Goal: Transaction & Acquisition: Purchase product/service

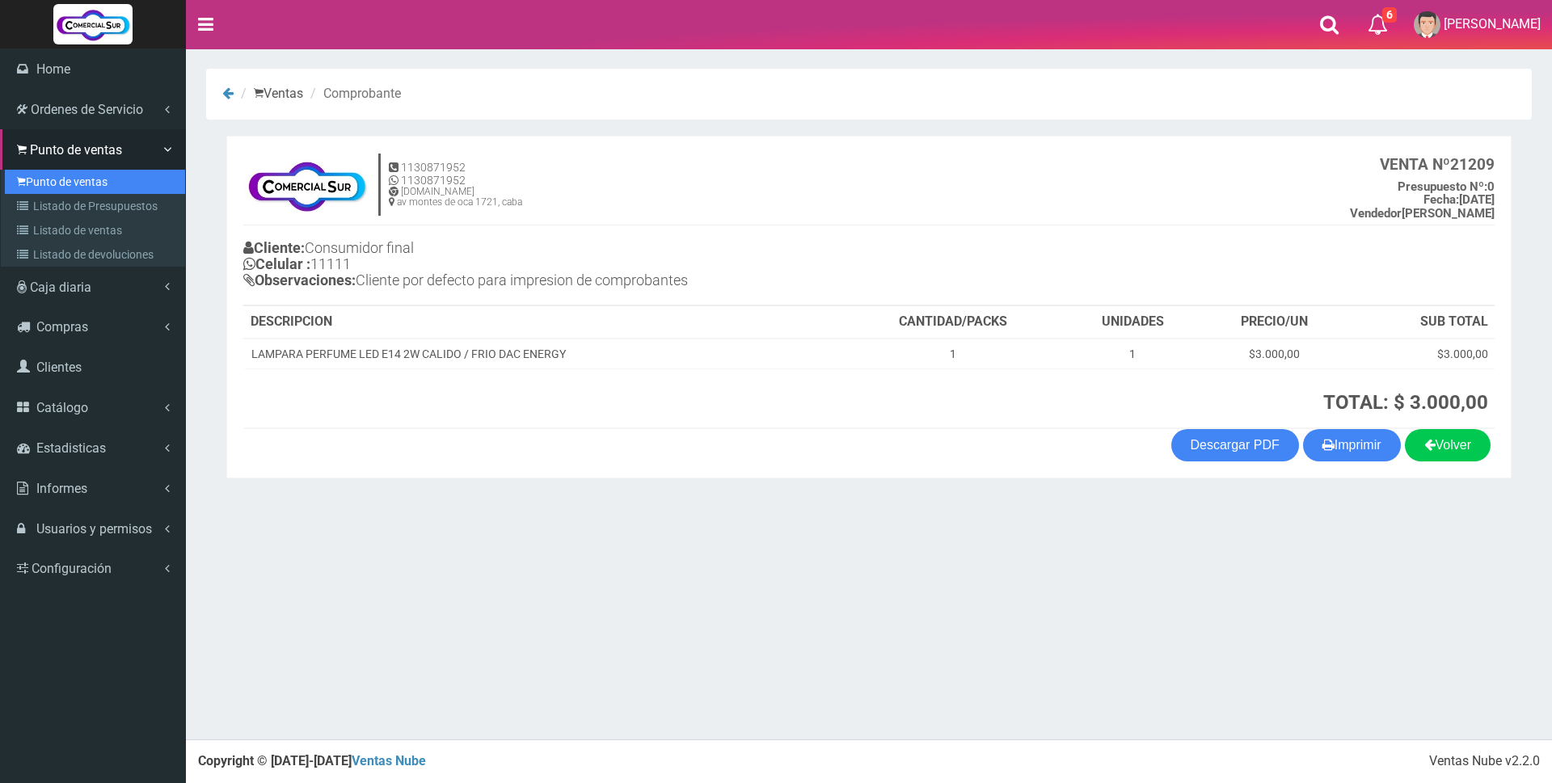
click at [40, 191] on link "Punto de ventas" at bounding box center [95, 182] width 180 height 24
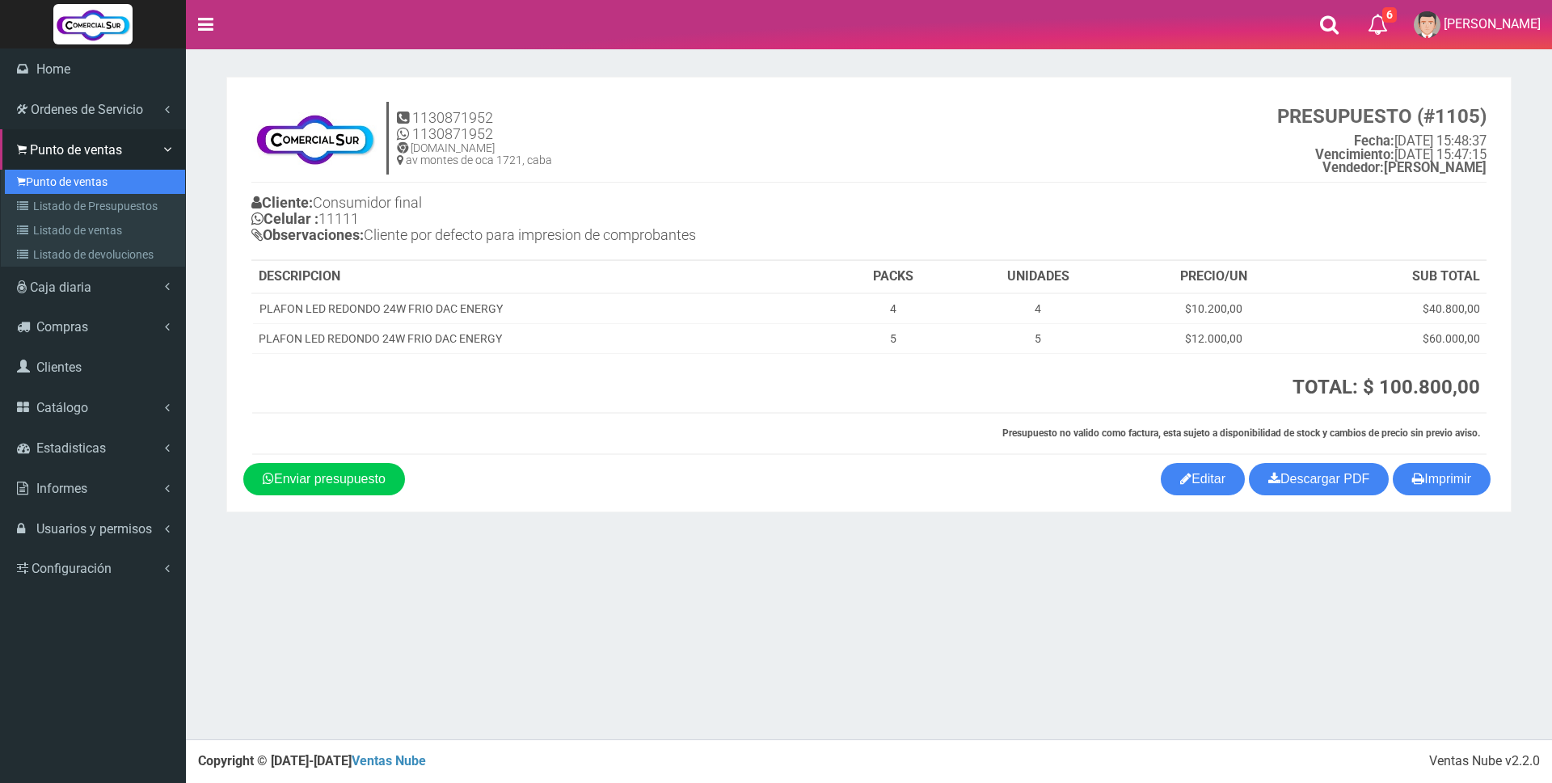
click at [58, 176] on link "Punto de ventas" at bounding box center [95, 182] width 180 height 24
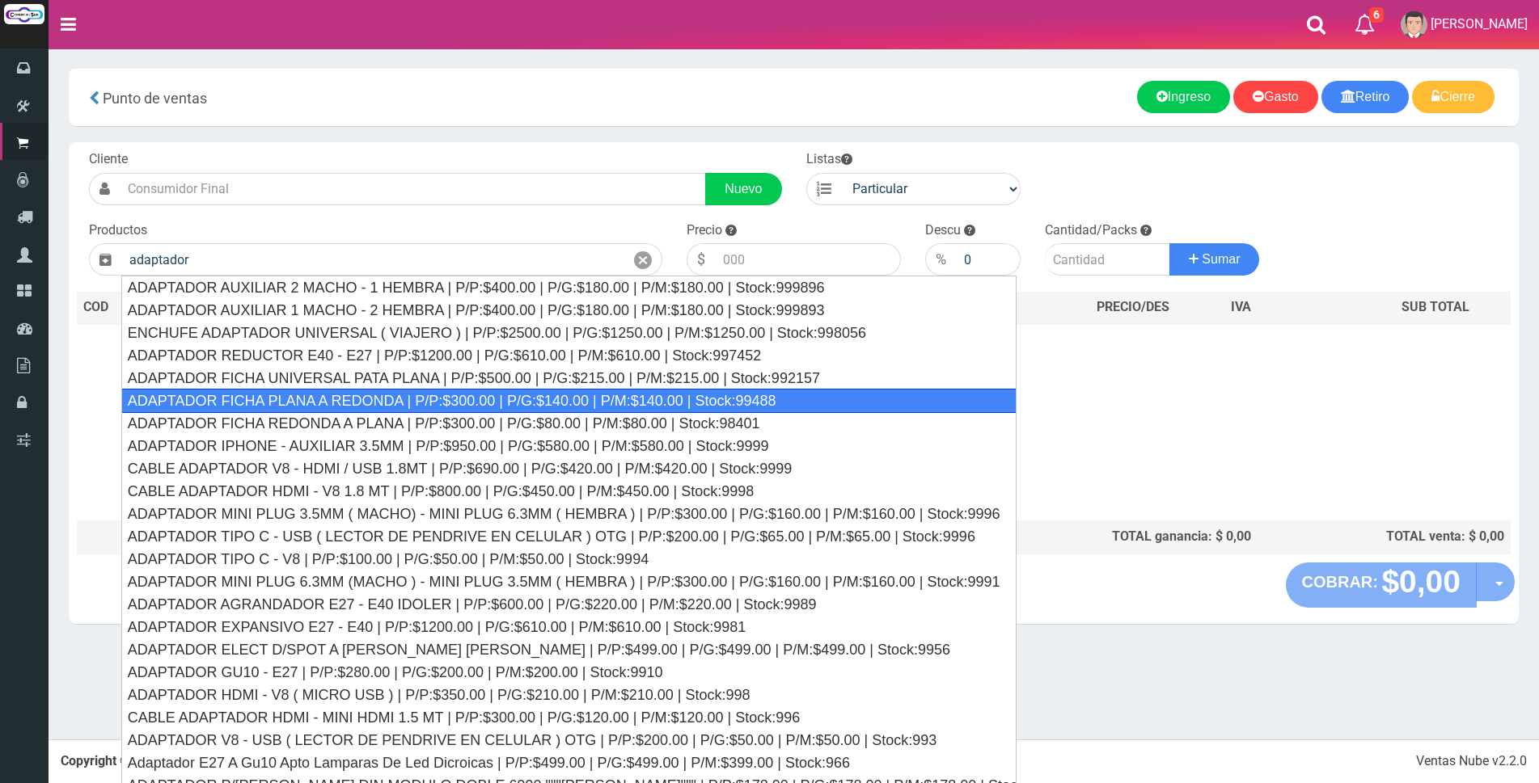
click at [507, 399] on div "ADAPTADOR FICHA PLANA A REDONDA | P/P:$300.00 | P/G:$140.00 | P/M:$140.00 | Sto…" at bounding box center [568, 401] width 895 height 24
type input "ADAPTADOR FICHA PLANA A REDONDA | P/P:$300.00 | P/G:$140.00 | P/M:$140.00 | Sto…"
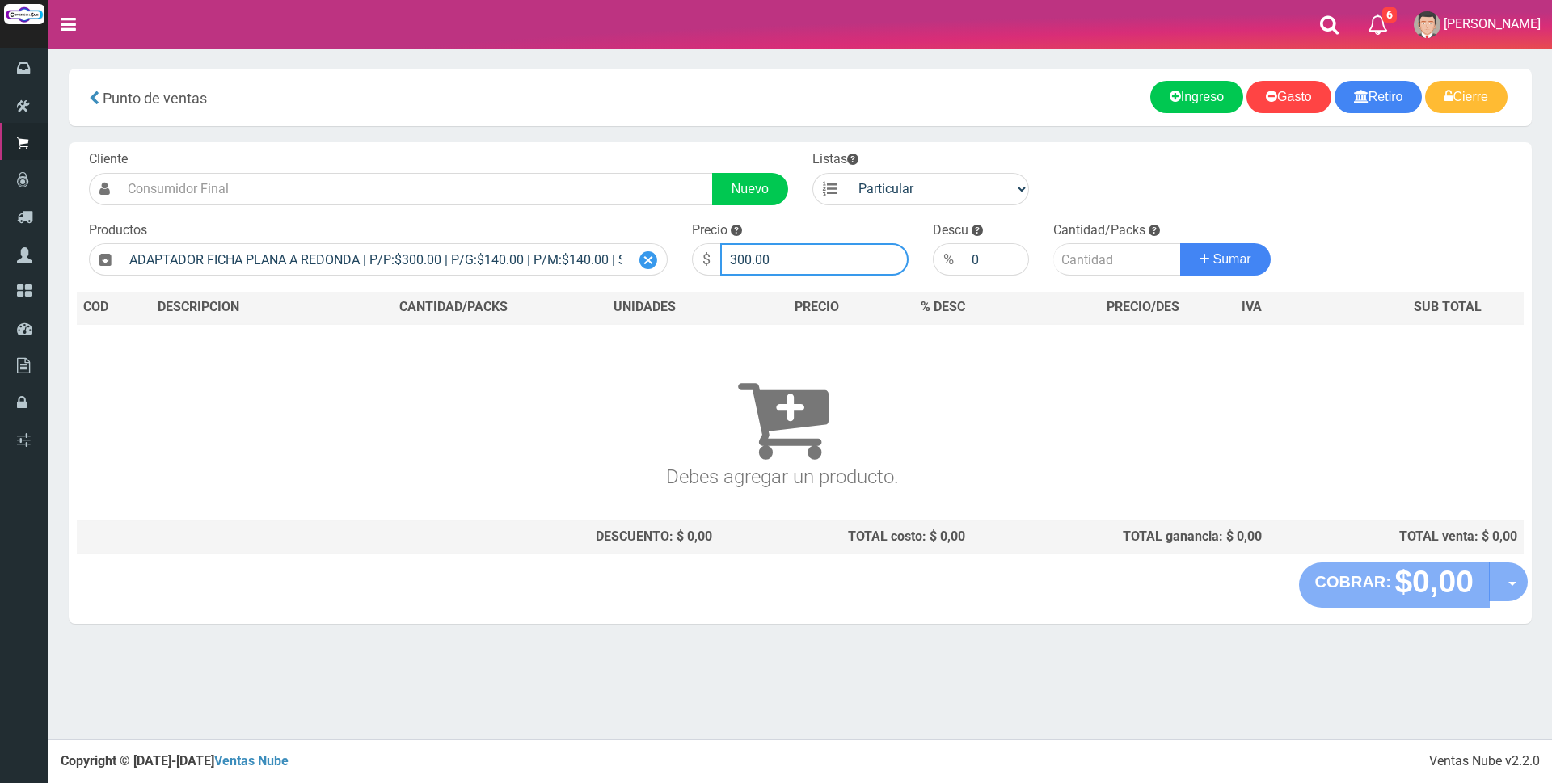
drag, startPoint x: 775, startPoint y: 256, endPoint x: 653, endPoint y: 257, distance: 122.1
click at [651, 150] on form "Cliente Nuevo Listas Particular Gremio Mayoristas" at bounding box center [800, 150] width 1447 height 0
type input "1500"
type input "1"
click at [1180, 243] on button "Sumar" at bounding box center [1225, 259] width 91 height 32
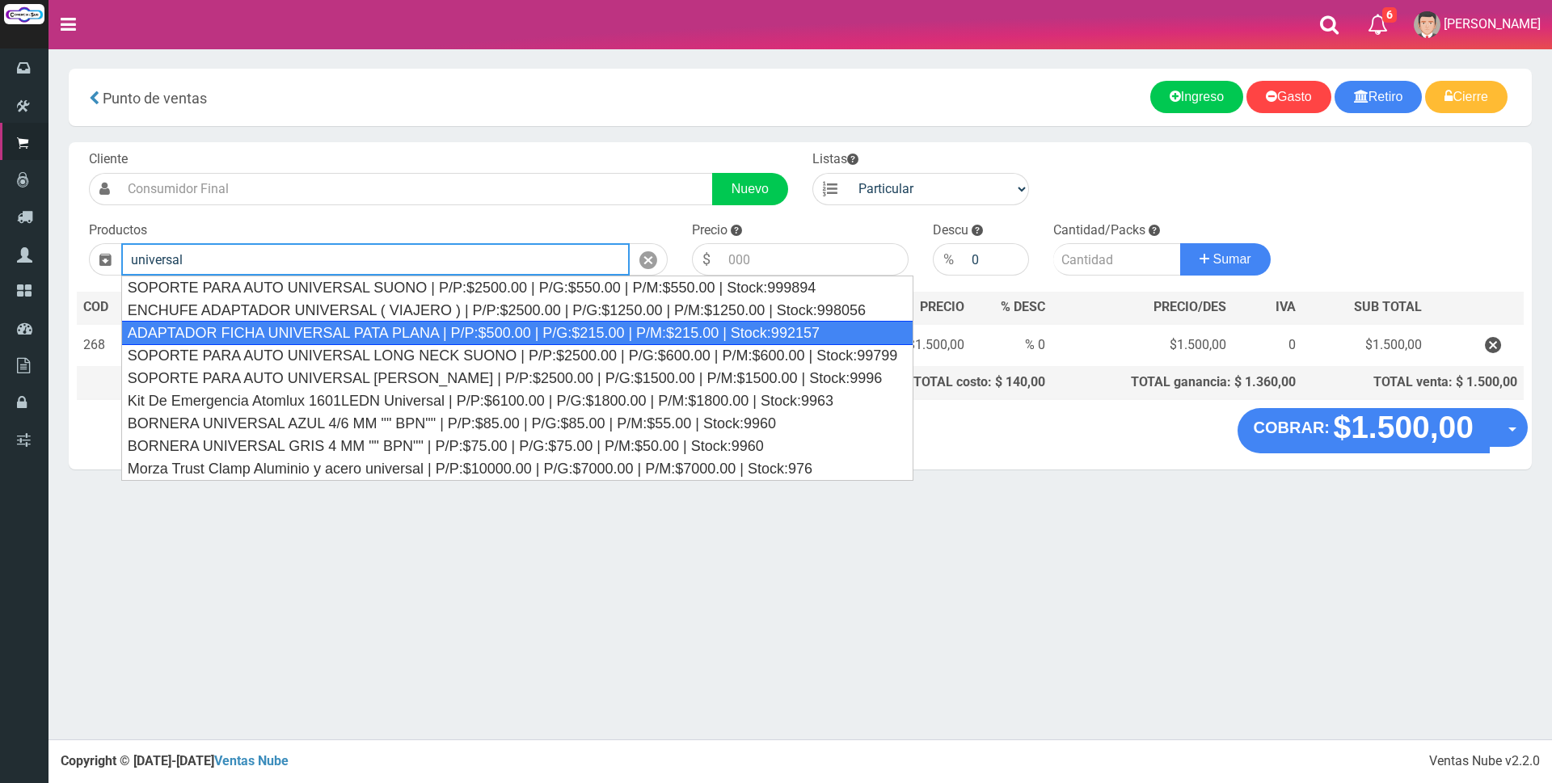
click at [439, 324] on div "ADAPTADOR FICHA UNIVERSAL PATA PLANA | P/P:$500.00 | P/G:$215.00 | P/M:$215.00 …" at bounding box center [517, 333] width 793 height 24
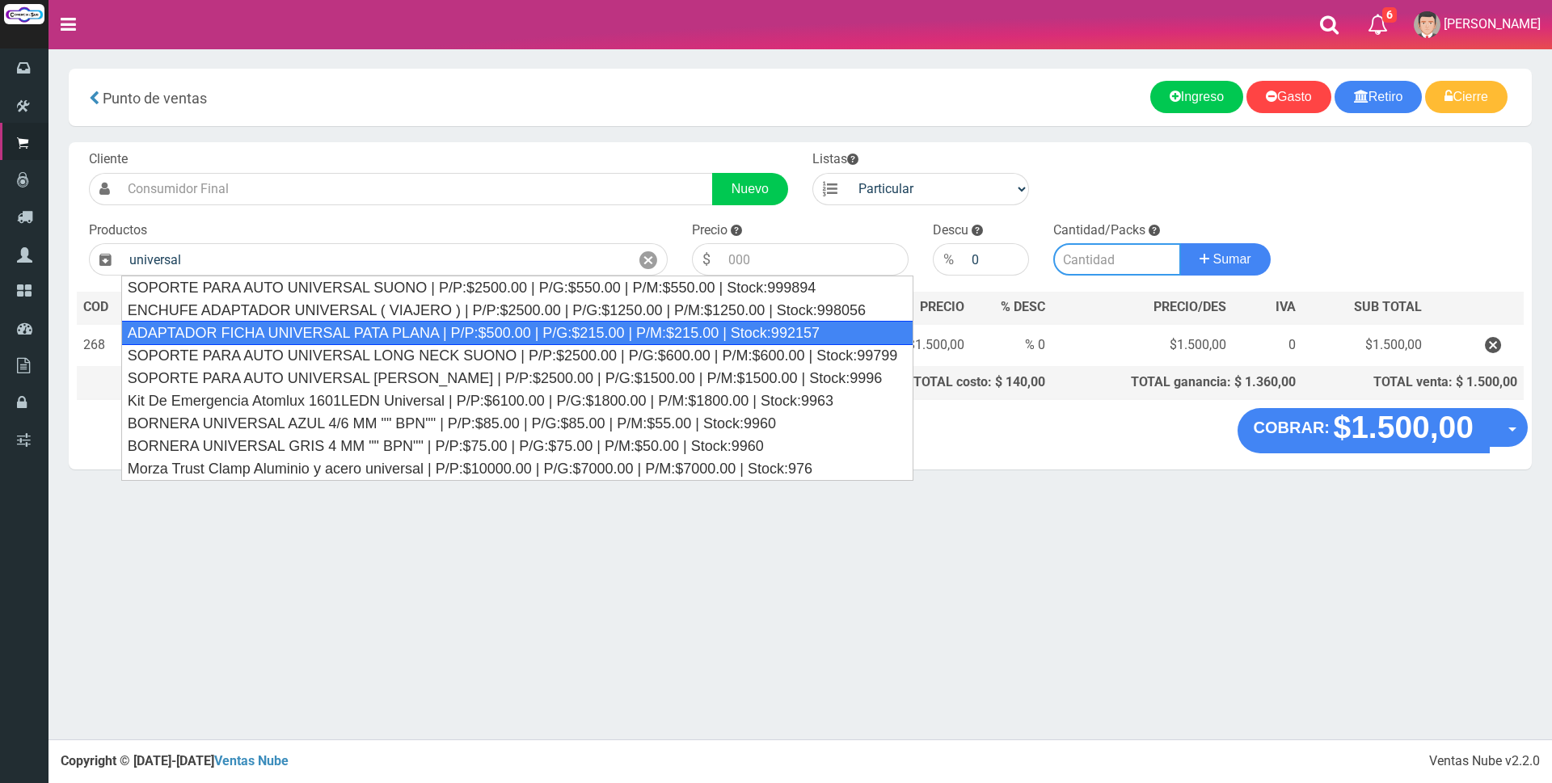
type input "ADAPTADOR FICHA UNIVERSAL PATA PLANA | P/P:$500.00 | P/G:$215.00 | P/M:$215.00 …"
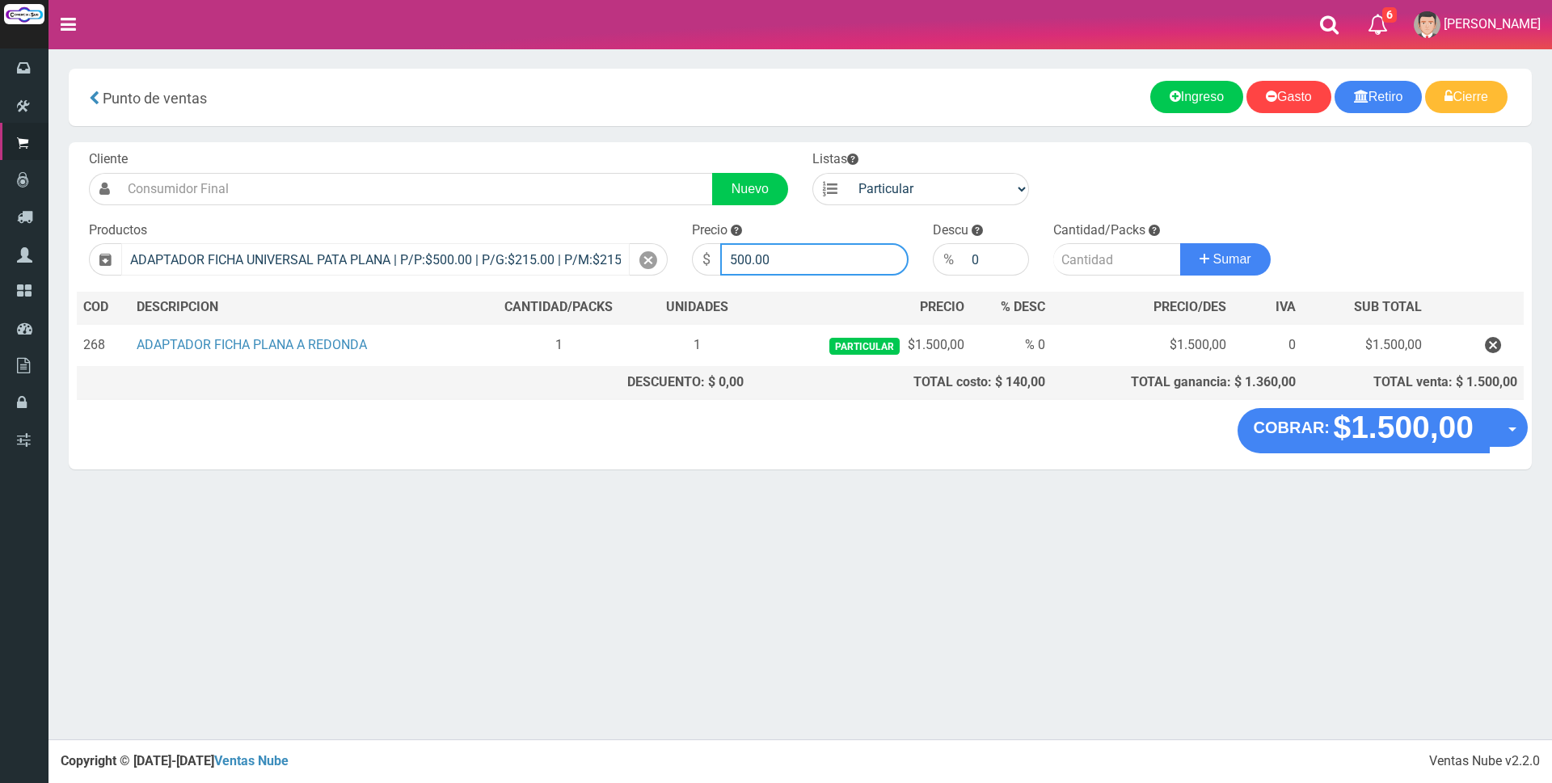
drag, startPoint x: 822, startPoint y: 251, endPoint x: 464, endPoint y: 249, distance: 358.2
click at [464, 150] on form "Cliente Nuevo Listas Particular Gremio Mayoristas" at bounding box center [800, 150] width 1447 height 0
type input "2500"
type input "1"
click at [1180, 243] on button "Sumar" at bounding box center [1225, 259] width 91 height 32
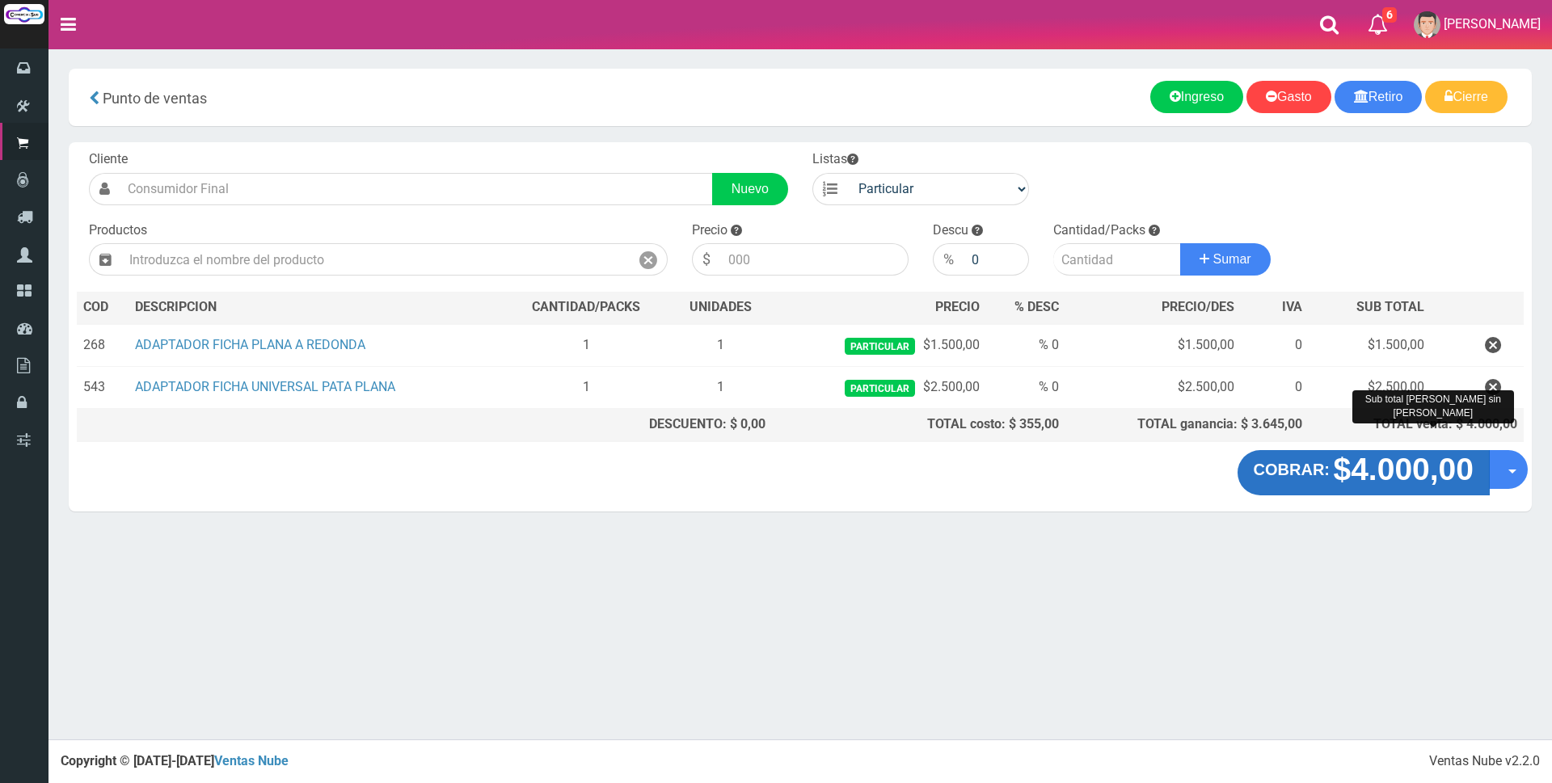
click at [1367, 456] on strong "$4.000,00" at bounding box center [1403, 469] width 141 height 35
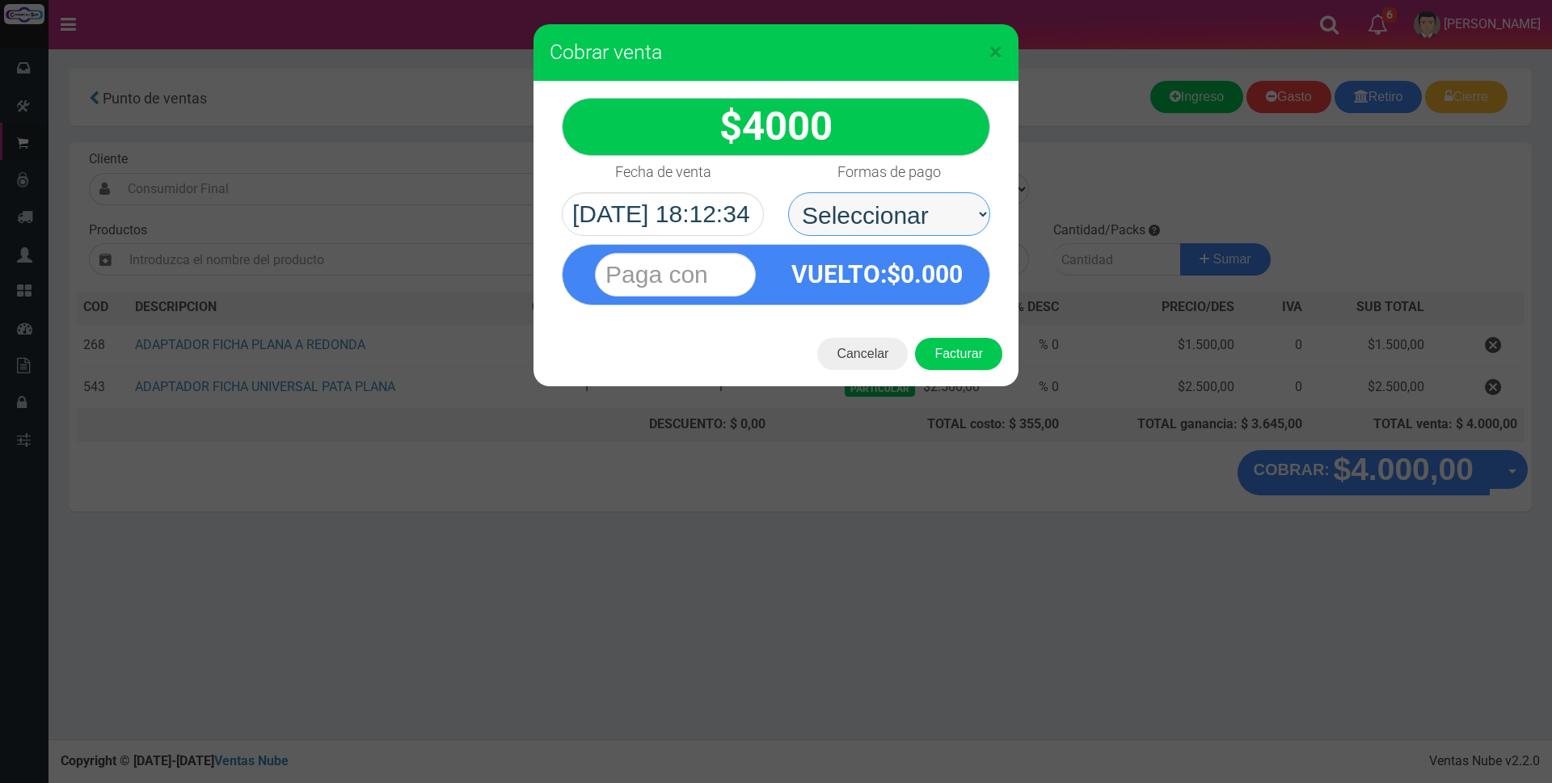
click at [896, 205] on select "Seleccionar Efectivo Tarjeta de Crédito Depósito Débito" at bounding box center [889, 214] width 202 height 44
select select "Tarjeta de Crédito"
click at [788, 192] on select "Seleccionar Efectivo Tarjeta de Crédito Depósito Débito" at bounding box center [889, 214] width 202 height 44
click at [699, 278] on input "text" at bounding box center [675, 275] width 161 height 44
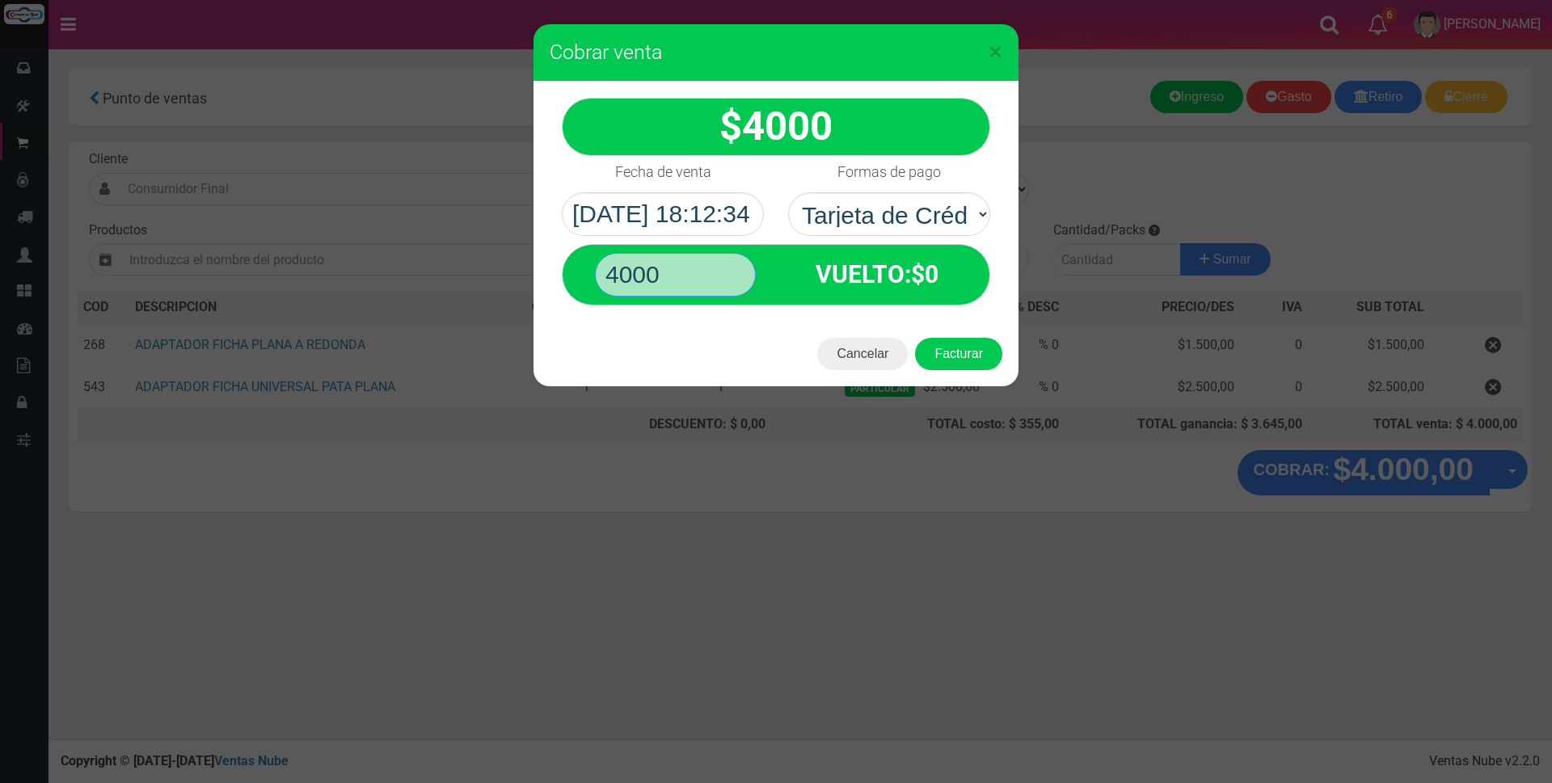
type input "4000"
click at [915, 338] on button "Facturar" at bounding box center [958, 354] width 87 height 32
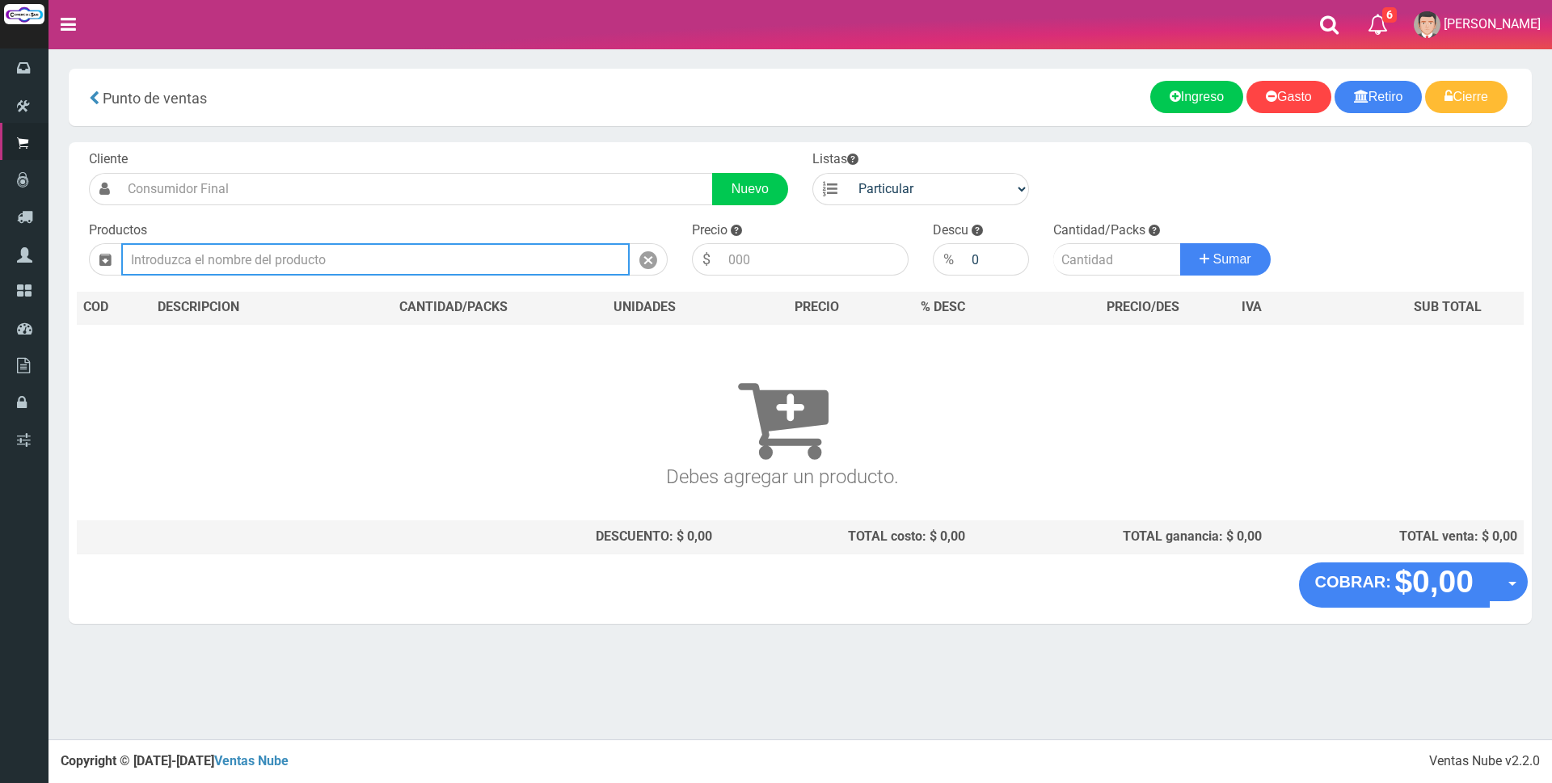
click at [421, 266] on input "text" at bounding box center [375, 259] width 509 height 32
click at [350, 246] on input "text" at bounding box center [375, 259] width 509 height 32
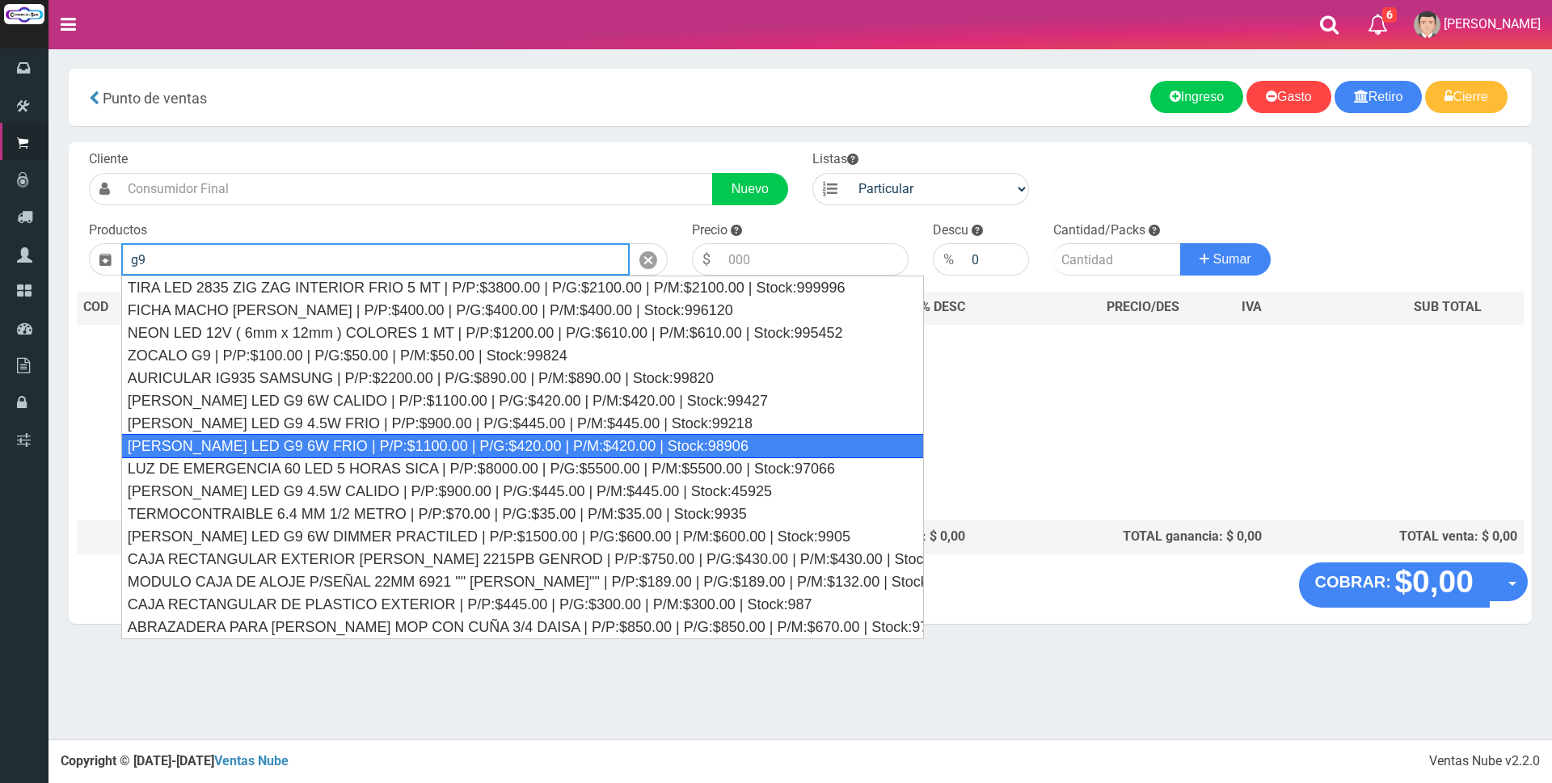
click at [284, 445] on div "BIPIN LED G9 6W FRIO | P/P:$1100.00 | P/G:$420.00 | P/M:$420.00 | Stock:98906" at bounding box center [522, 446] width 803 height 24
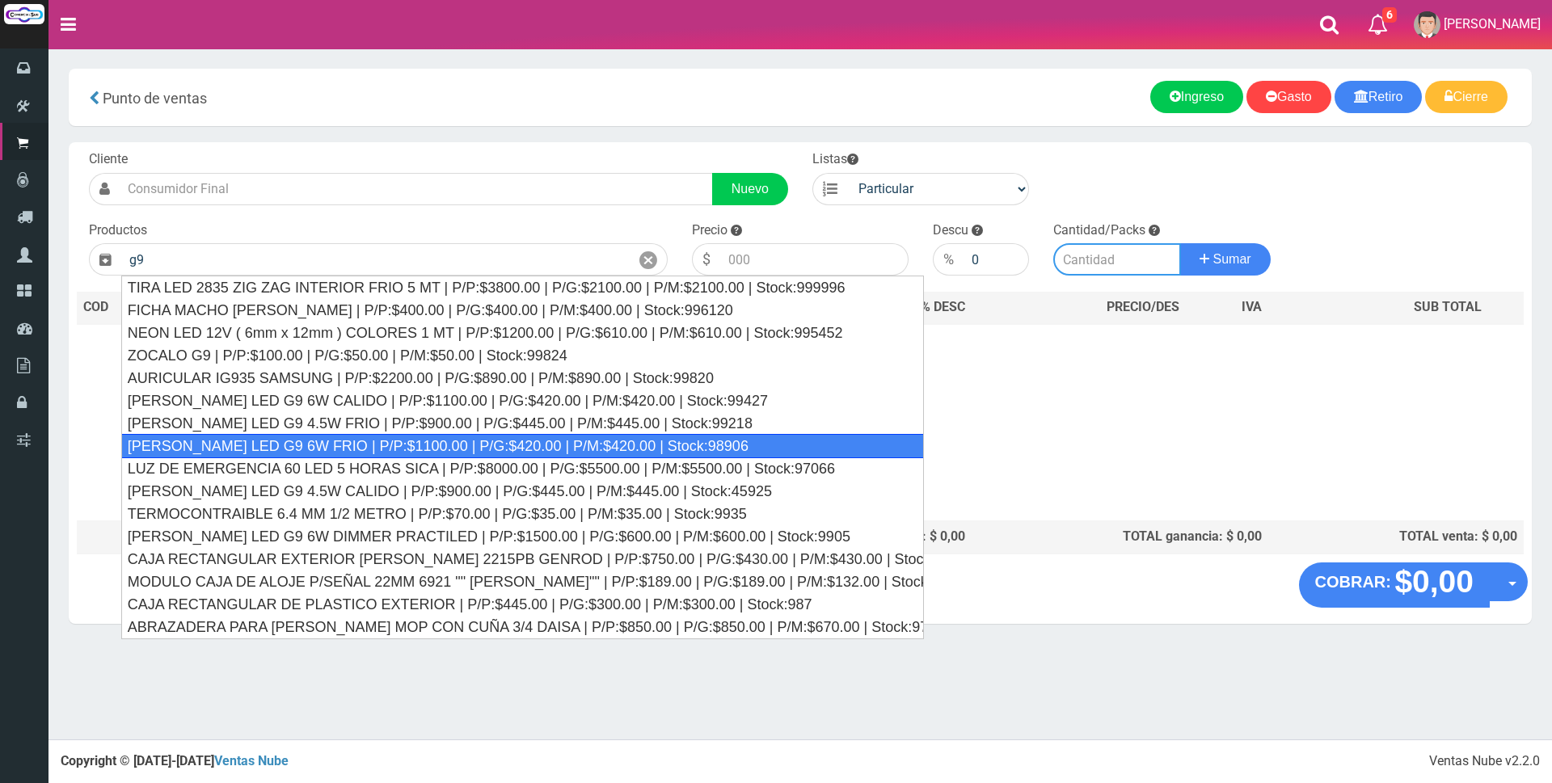
type input "BIPIN LED G9 6W FRIO | P/P:$1100.00 | P/G:$420.00 | P/M:$420.00 | Stock:98906"
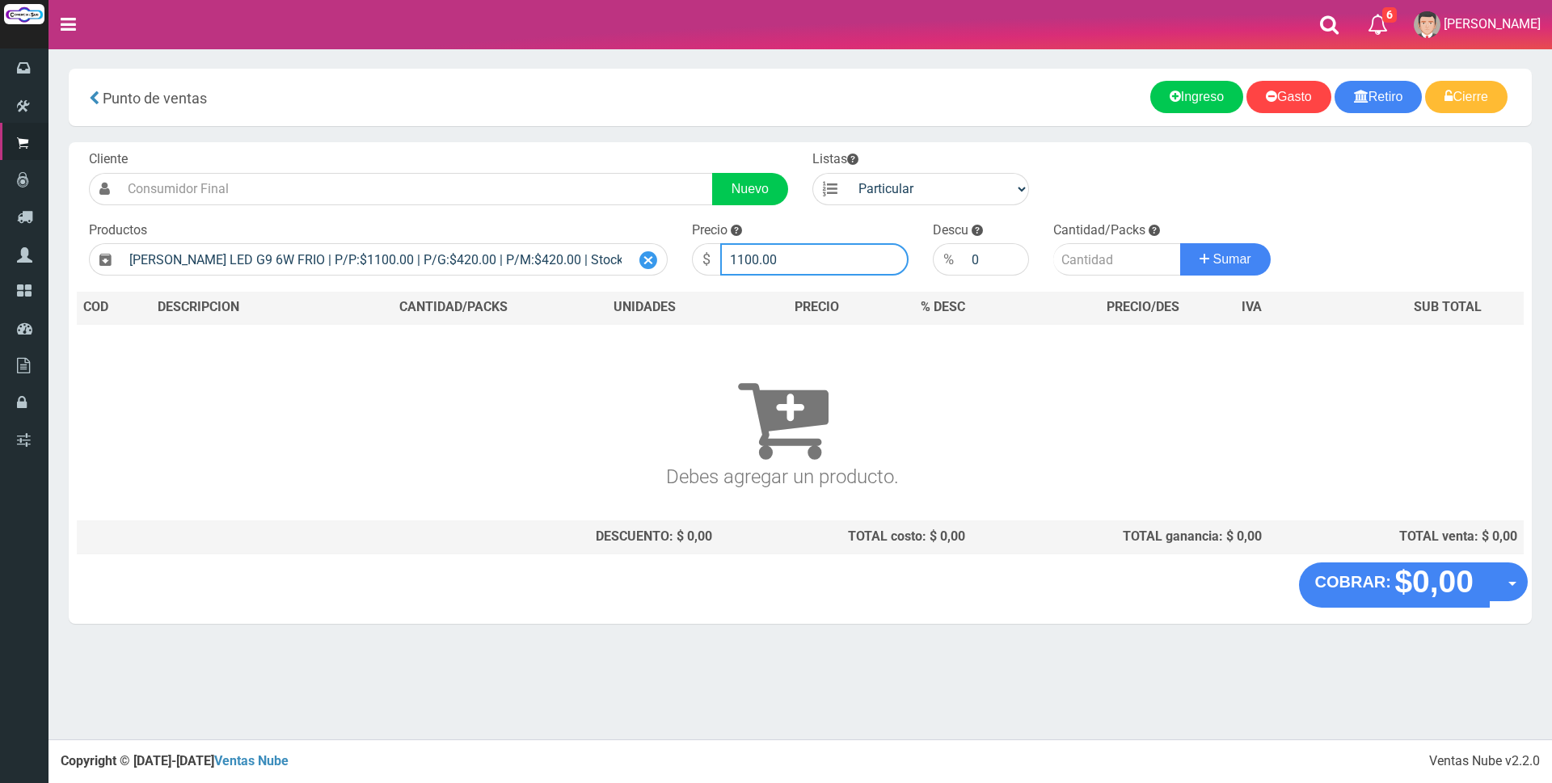
drag, startPoint x: 819, startPoint y: 254, endPoint x: 636, endPoint y: 254, distance: 183.5
click at [637, 150] on form "Cliente Nuevo Listas Particular Gremio Mayoristas" at bounding box center [800, 150] width 1447 height 0
type input "3600"
type input "3"
click at [1180, 243] on button "Sumar" at bounding box center [1225, 259] width 91 height 32
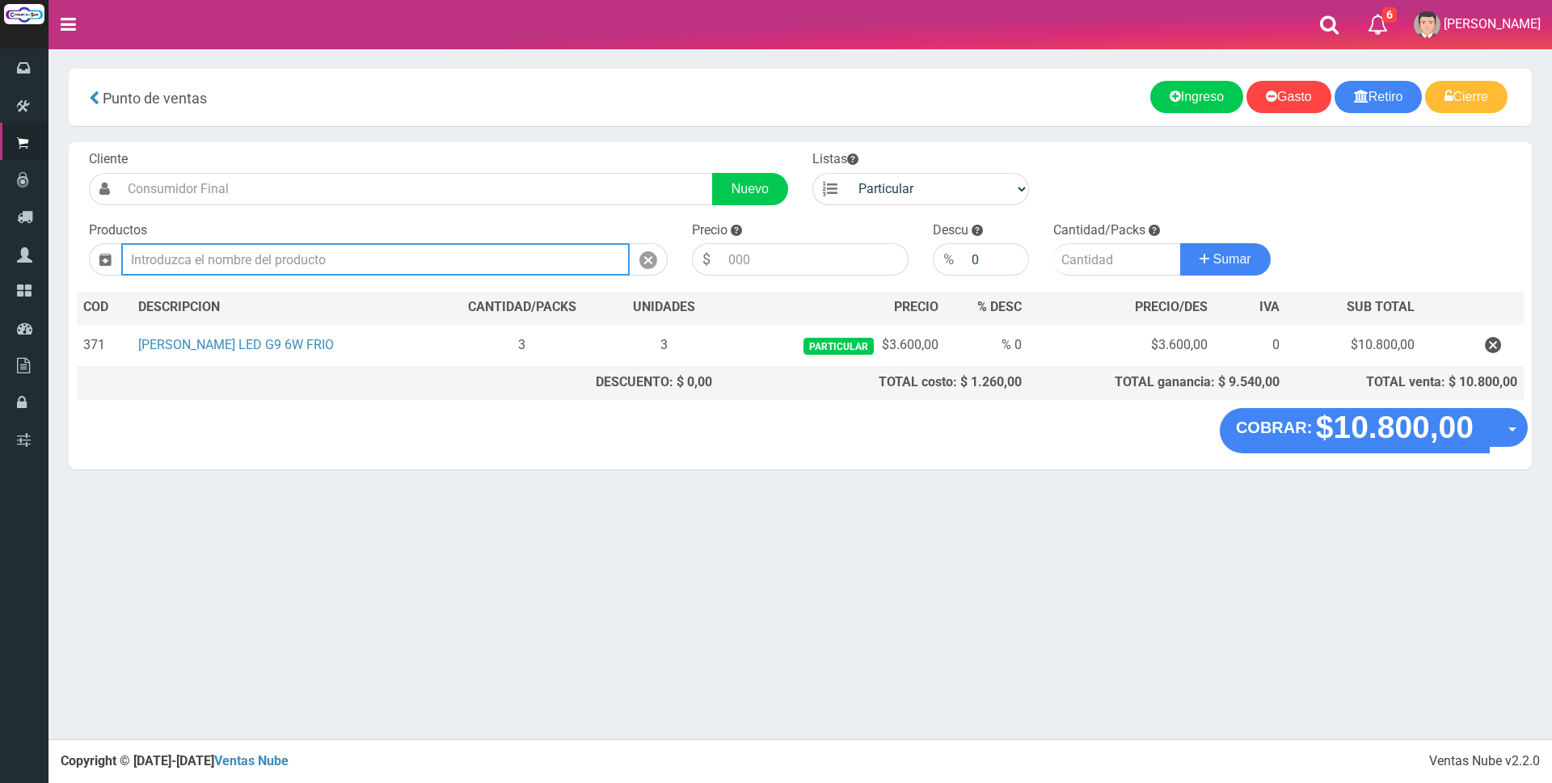
click at [363, 258] on input "text" at bounding box center [375, 259] width 509 height 32
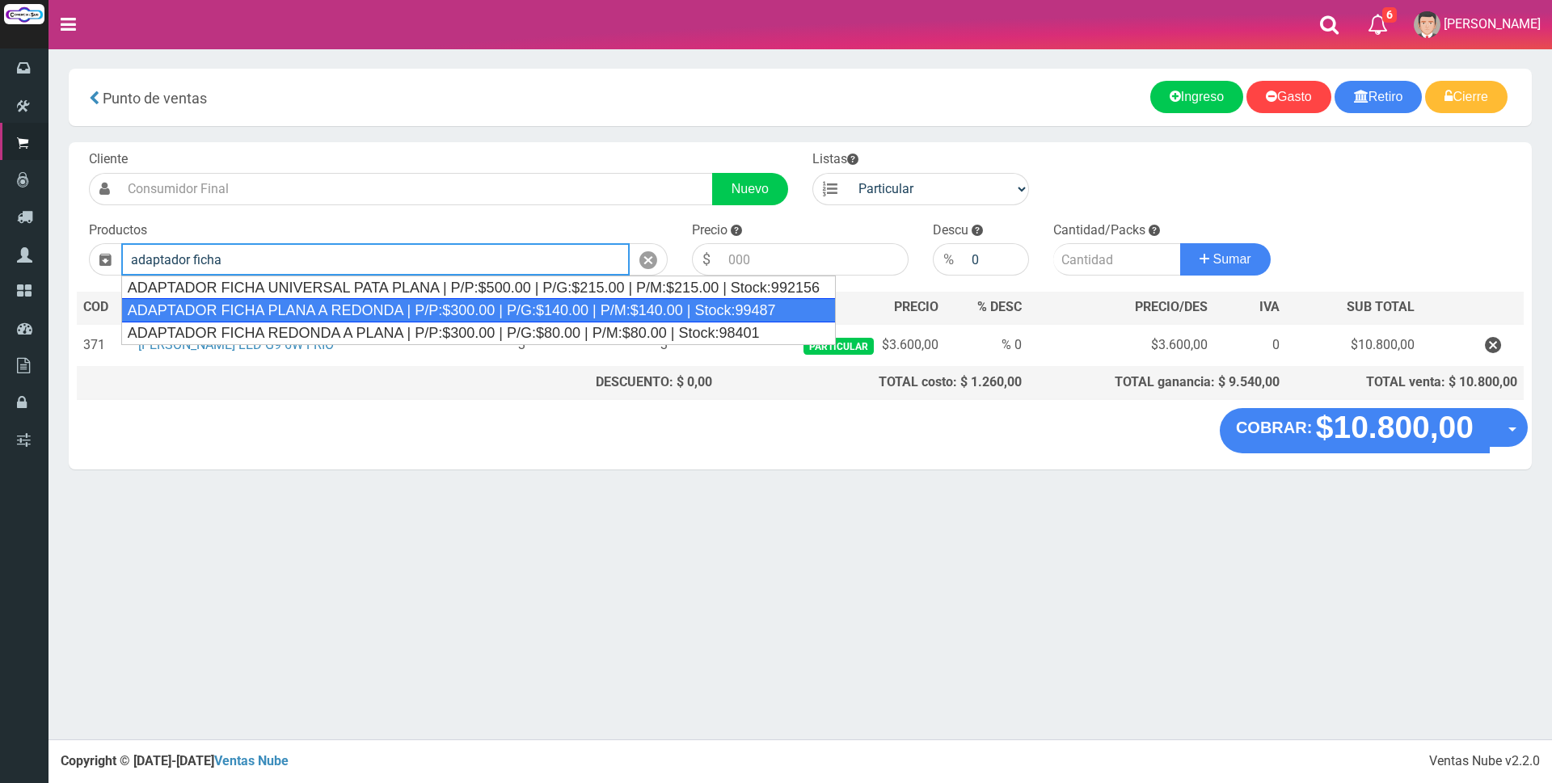
click at [383, 300] on div "ADAPTADOR FICHA PLANA A REDONDA | P/P:$300.00 | P/G:$140.00 | P/M:$140.00 | Sto…" at bounding box center [478, 310] width 715 height 24
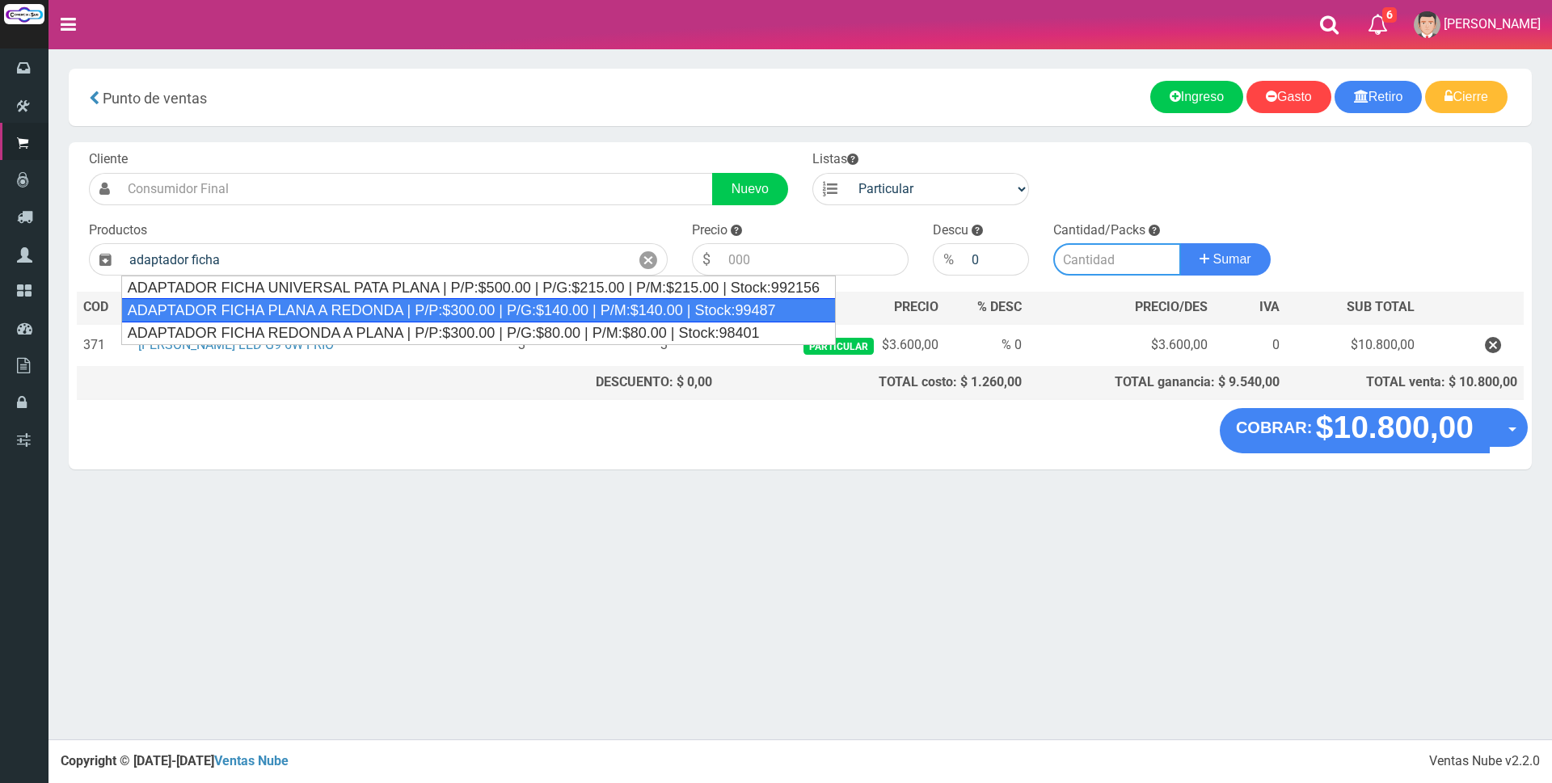
type input "ADAPTADOR FICHA PLANA A REDONDA | P/P:$300.00 | P/G:$140.00 | P/M:$140.00 | Sto…"
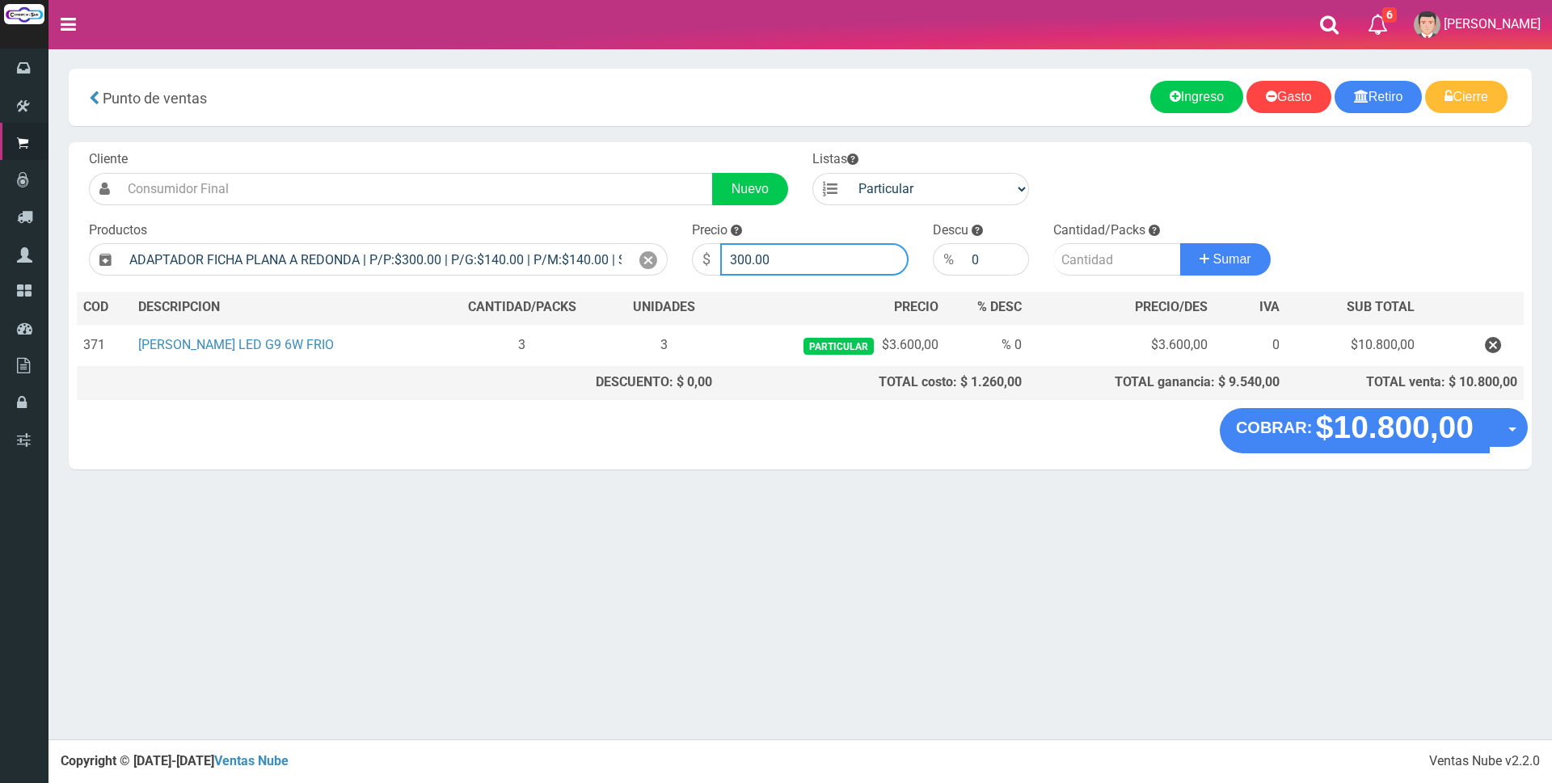
drag, startPoint x: 813, startPoint y: 249, endPoint x: 468, endPoint y: 239, distance: 345.4
click at [468, 150] on form "Cliente Nuevo Listas Particular Gremio Mayoristas" at bounding box center [800, 150] width 1447 height 0
type input "1500"
type input "1"
click at [1180, 243] on button "Sumar" at bounding box center [1225, 259] width 91 height 32
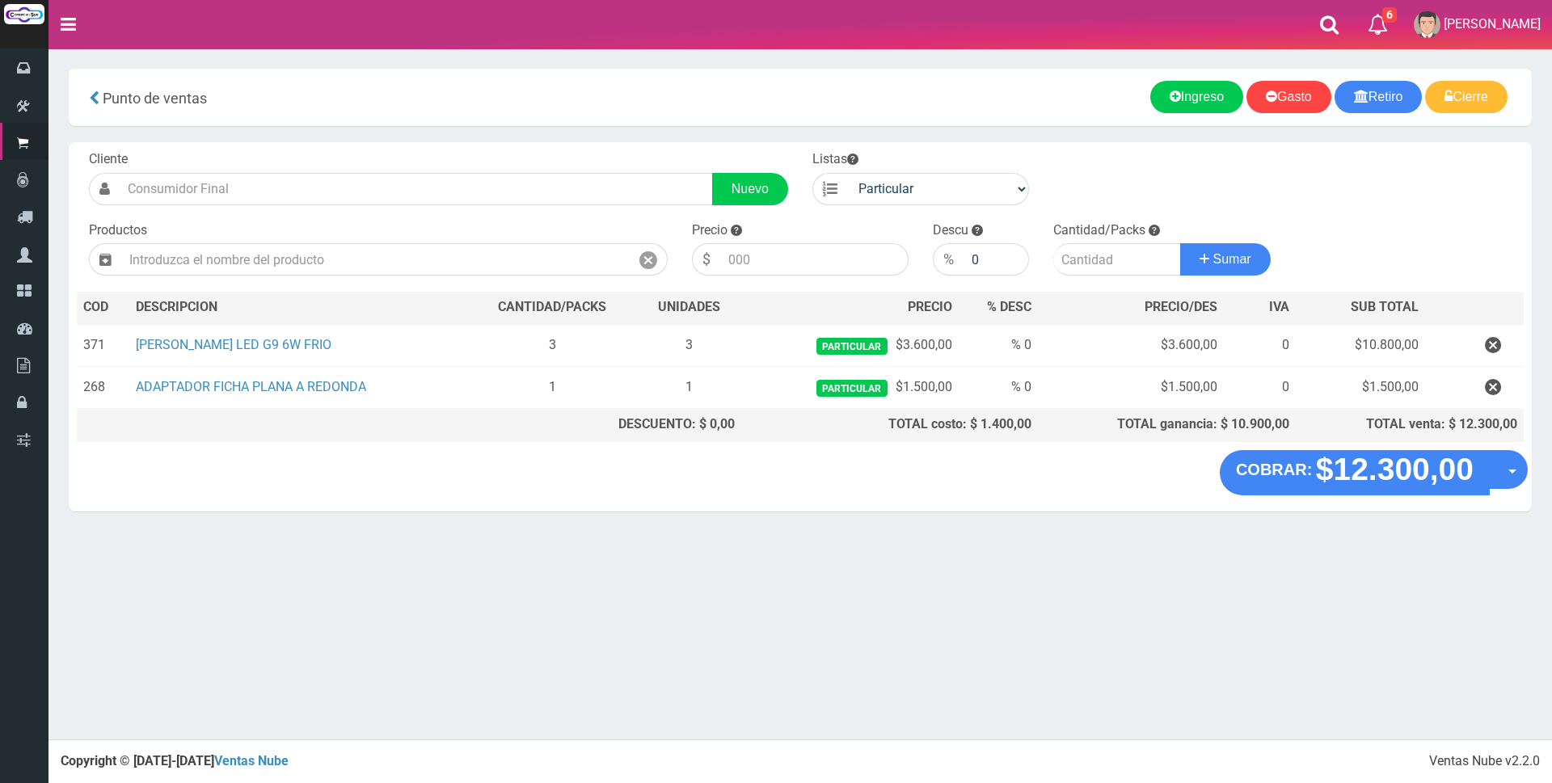
click at [607, 122] on div "Punto de ventas more_horiz Nuevo Retiro Nuevo Ingreso Nuevo Gasto Cierre de caj…" at bounding box center [800, 97] width 1463 height 57
click at [623, 96] on div "Punto de ventas" at bounding box center [441, 97] width 720 height 33
click at [809, 217] on div "Cliente Nuevo Listas Particular Gremio Mayoristas Productos 0" at bounding box center [800, 296] width 1463 height 308
click at [813, 103] on div "Ingreso Gasto Retiro Cierre" at bounding box center [1160, 97] width 695 height 32
click at [1390, 218] on div "Cliente Nuevo Listas Particular Gremio Mayoristas Productos 0" at bounding box center [800, 296] width 1463 height 308
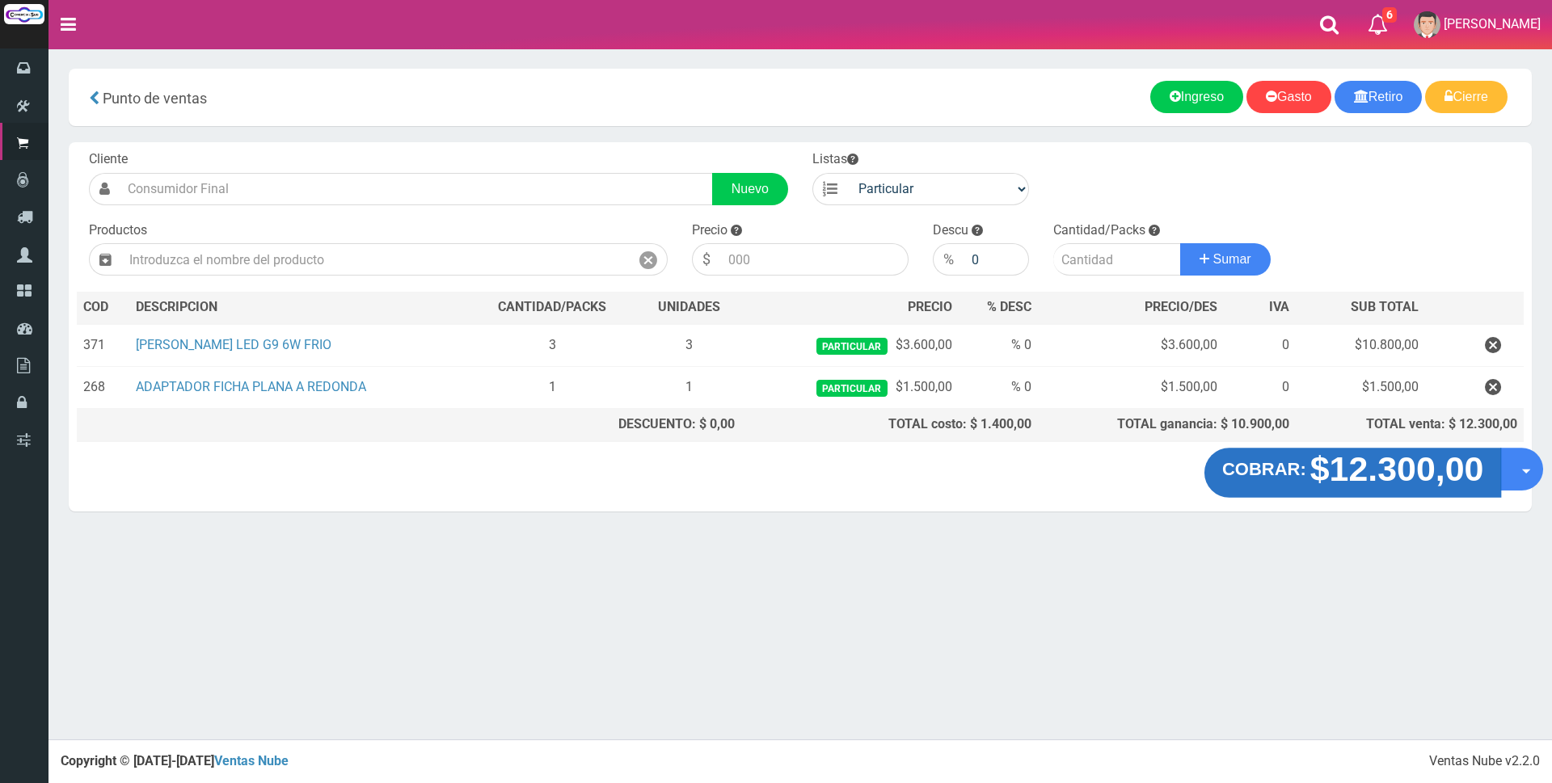
click at [1349, 477] on strong "$12.300,00" at bounding box center [1398, 469] width 174 height 38
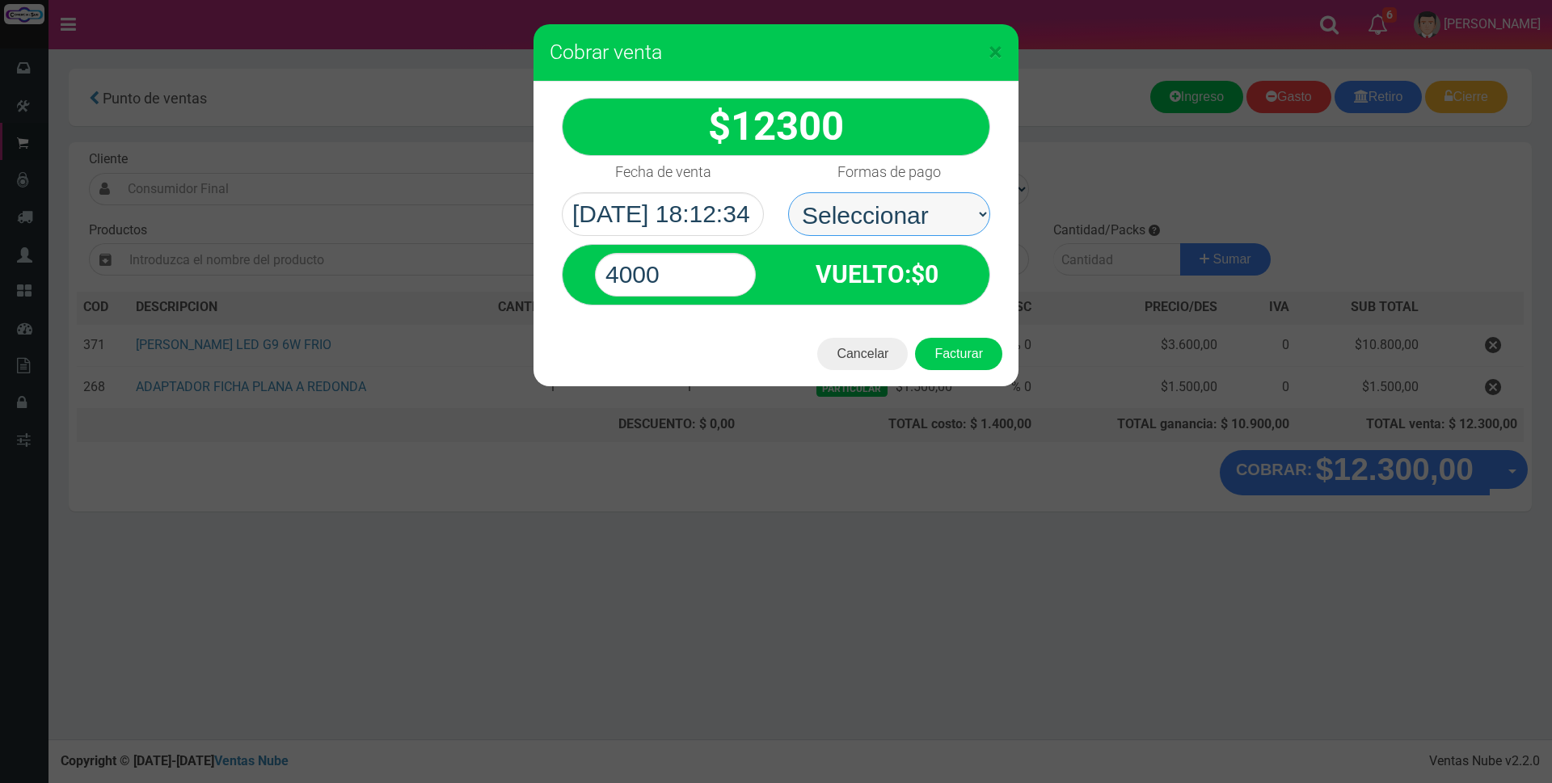
drag, startPoint x: 919, startPoint y: 175, endPoint x: 913, endPoint y: 203, distance: 28.9
click at [913, 203] on select "Seleccionar Efectivo Tarjeta de Crédito Depósito Débito" at bounding box center [889, 214] width 202 height 44
select select "Tarjeta de Crédito"
click at [788, 192] on select "Seleccionar Efectivo Tarjeta de Crédito Depósito Débito" at bounding box center [889, 214] width 202 height 44
drag, startPoint x: 682, startPoint y: 272, endPoint x: 522, endPoint y: 274, distance: 160.1
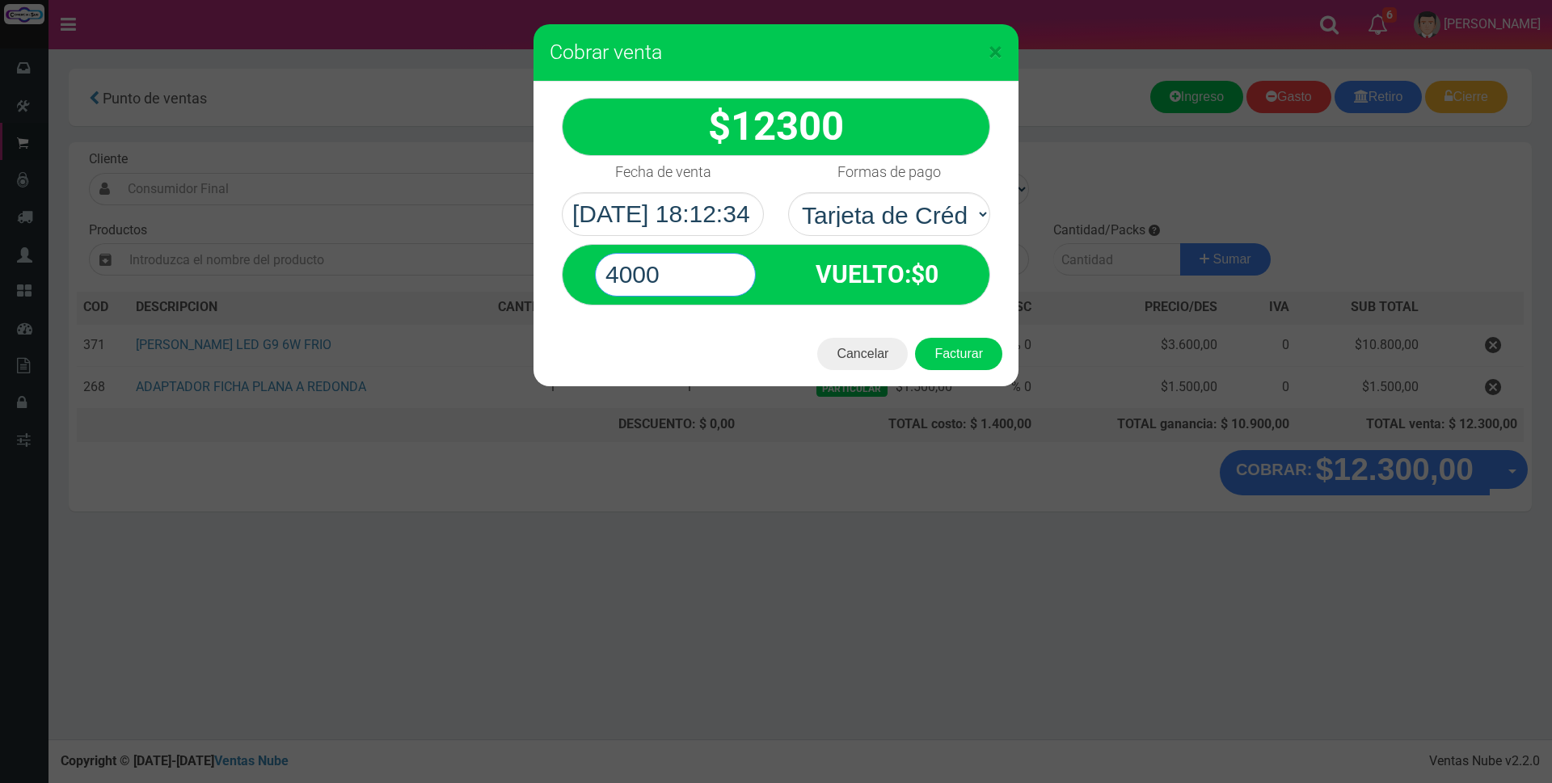
click at [522, 274] on div "× Cobrar venta 12300" at bounding box center [776, 391] width 1552 height 783
type input "12300"
click at [842, 199] on select "Seleccionar Efectivo Tarjeta de Crédito Depósito Débito" at bounding box center [889, 214] width 202 height 44
select select "Depósito"
click at [788, 192] on select "Seleccionar Efectivo Tarjeta de Crédito Depósito Débito" at bounding box center [889, 214] width 202 height 44
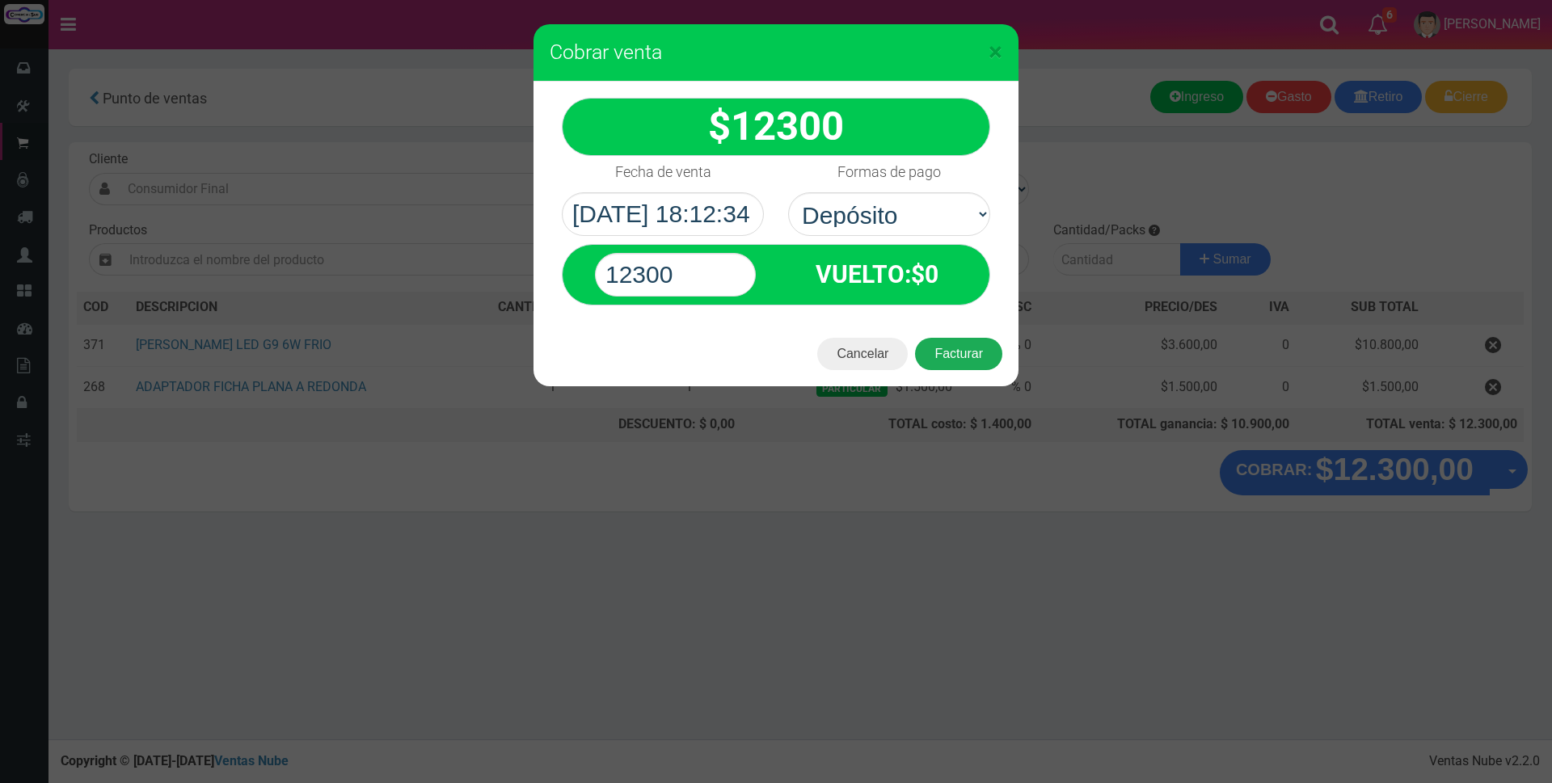
click at [984, 354] on button "Facturar" at bounding box center [958, 354] width 87 height 32
